Goal: Information Seeking & Learning: Learn about a topic

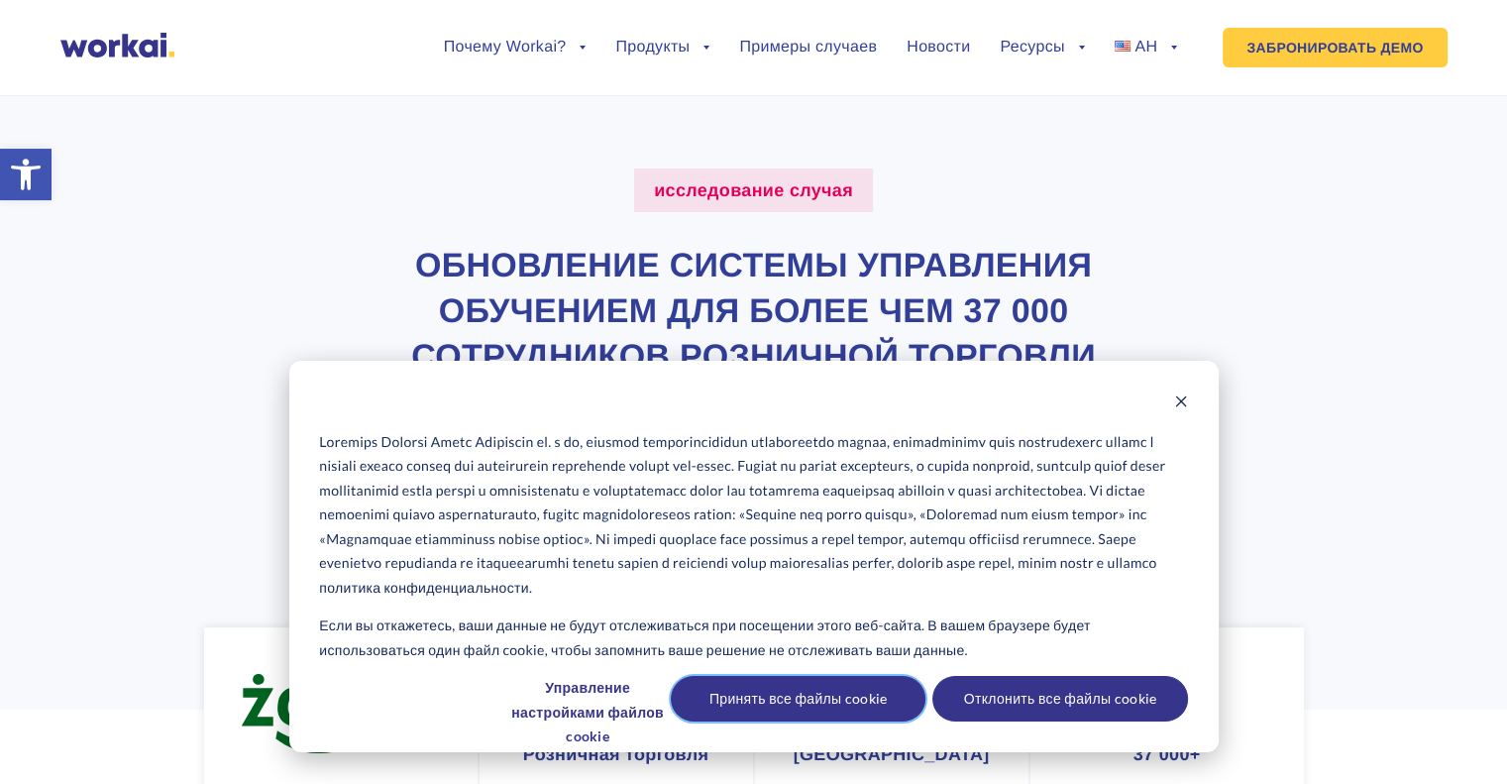
click at [855, 696] on font "Принять все файлы cookie" at bounding box center [798, 698] width 178 height 25
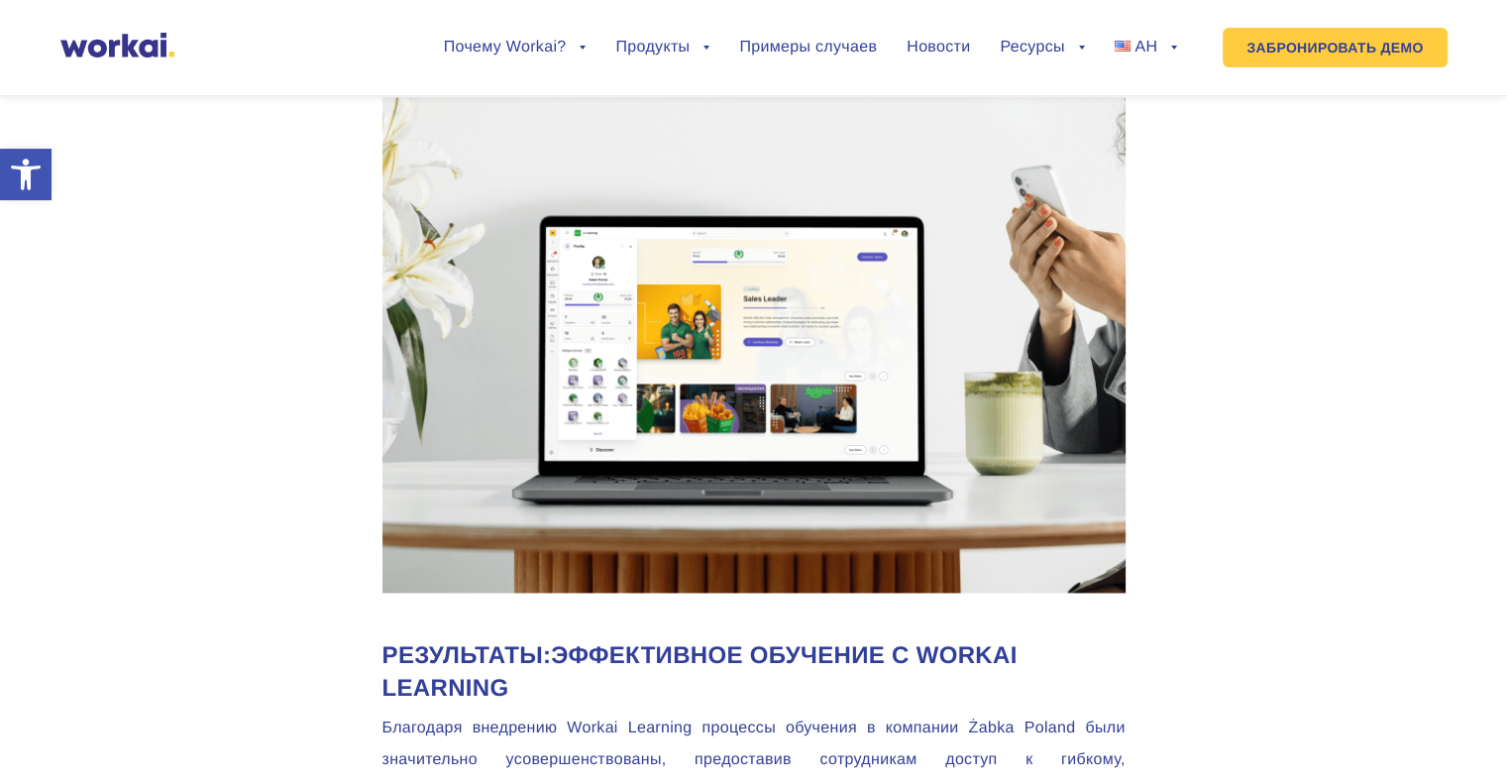
scroll to position [2657, 0]
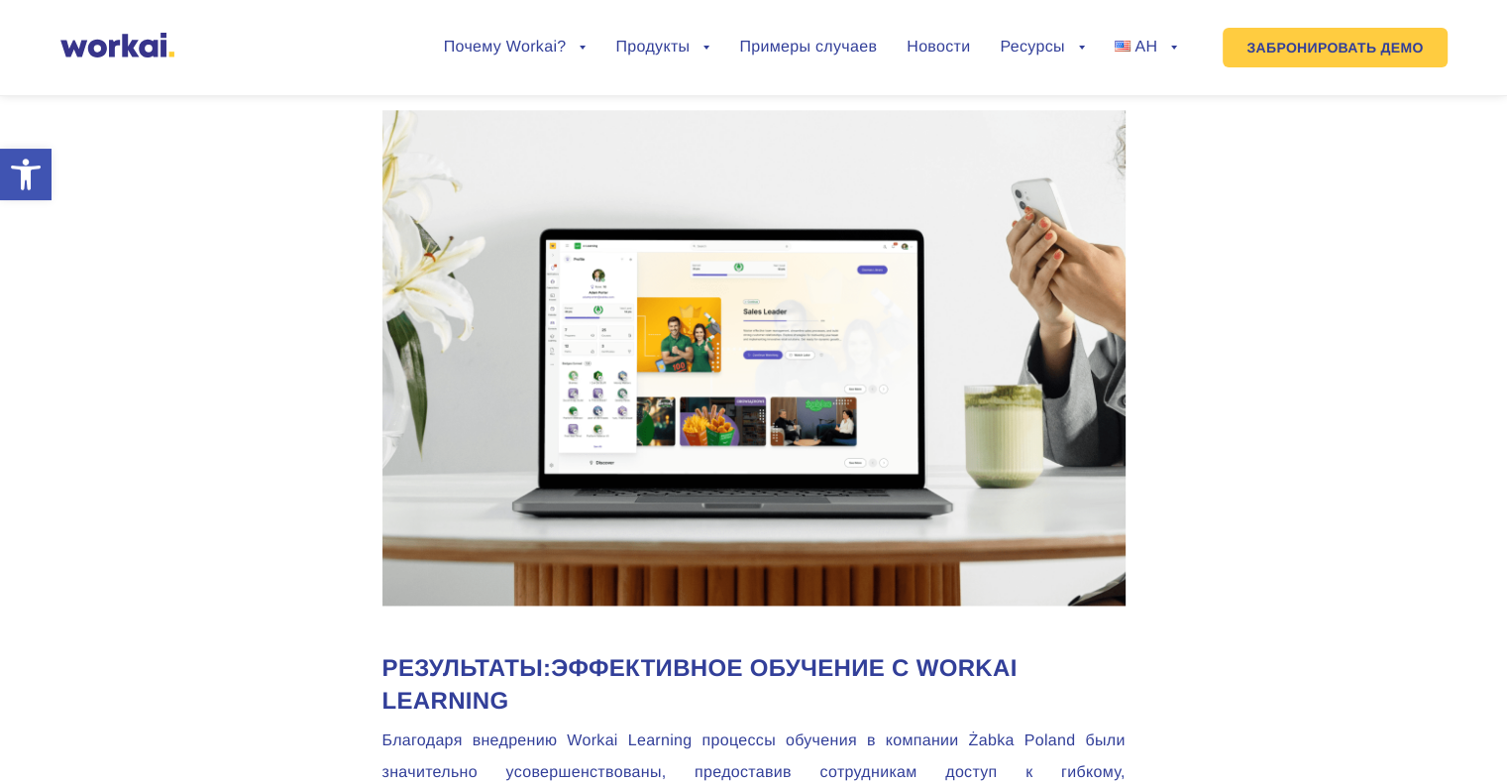
click at [695, 381] on img at bounding box center [753, 357] width 743 height 495
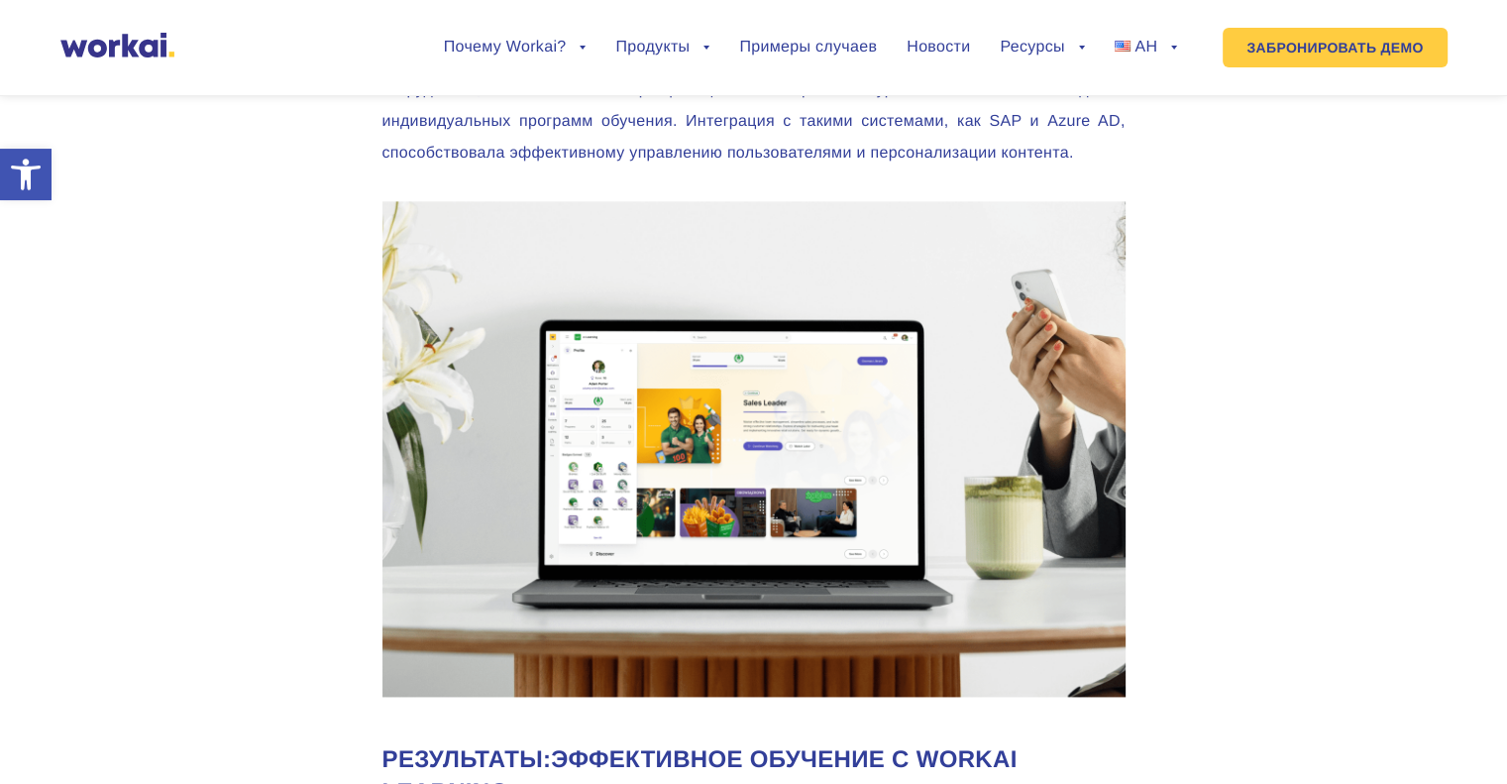
scroll to position [2564, 0]
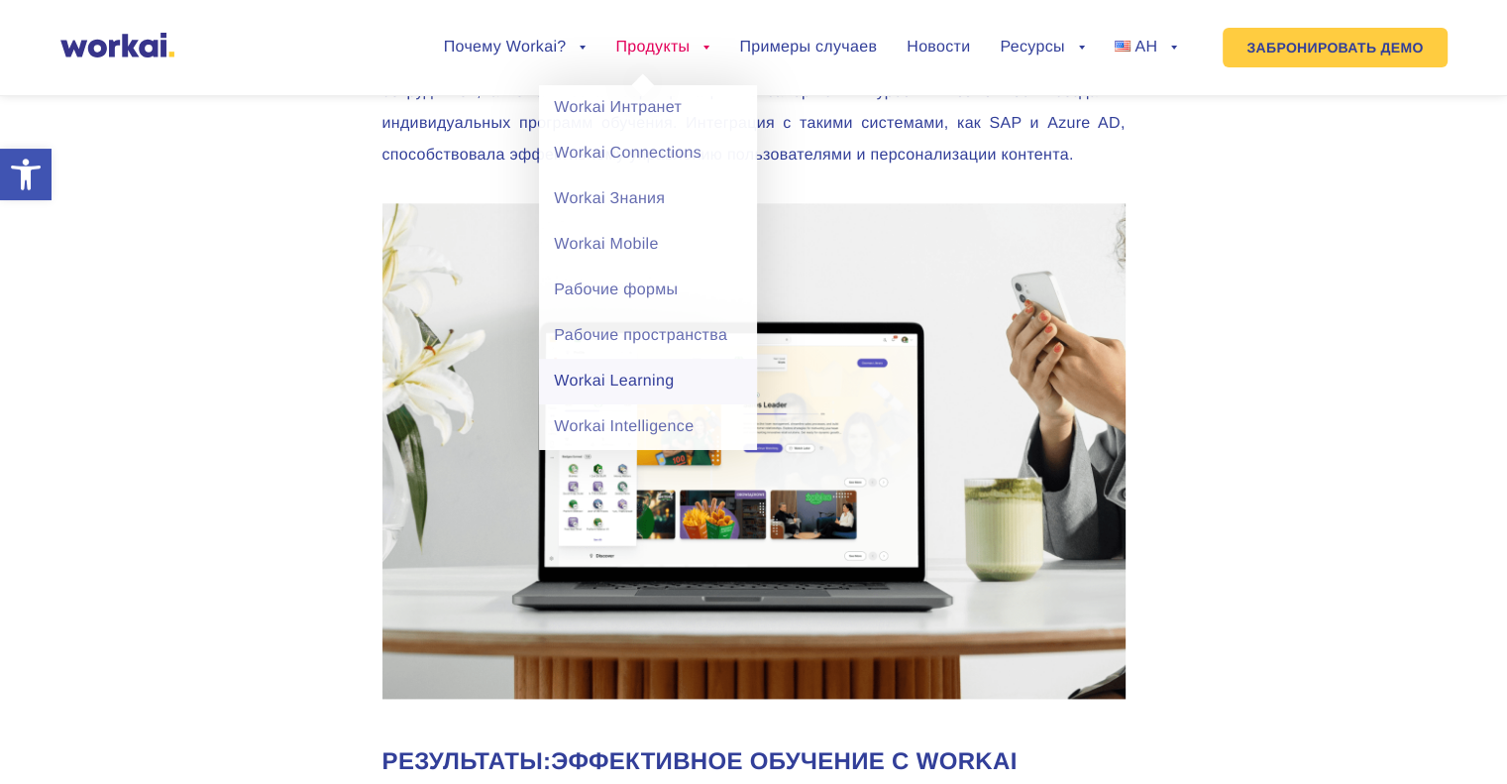
click at [662, 380] on font "Workai Learning" at bounding box center [614, 380] width 120 height 17
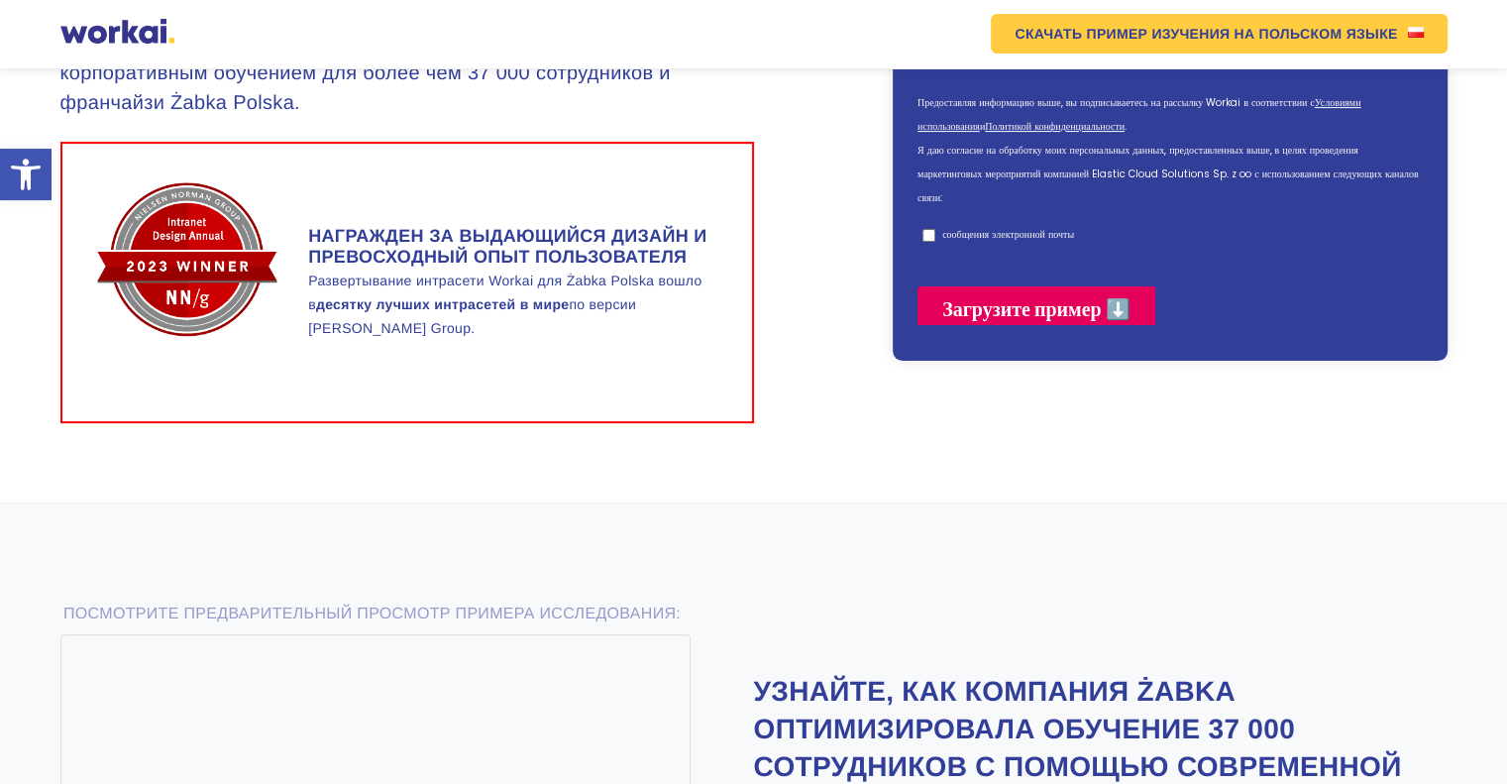
scroll to position [293, 0]
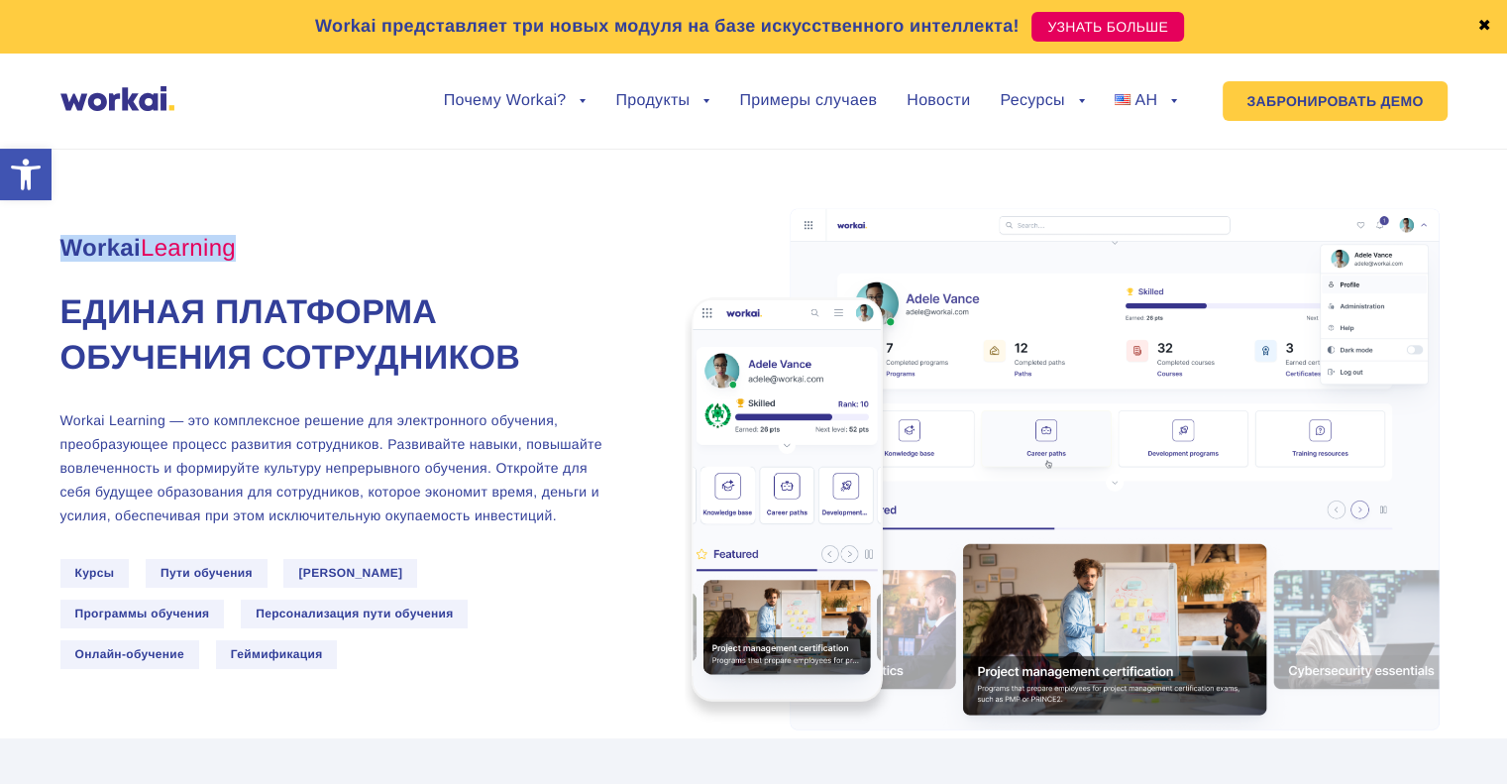
drag, startPoint x: 259, startPoint y: 276, endPoint x: 59, endPoint y: 270, distance: 199.2
click at [60, 263] on p "Workai Learning" at bounding box center [332, 238] width 545 height 50
copy span "Workai Learning"
